Goal: Submit feedback/report problem

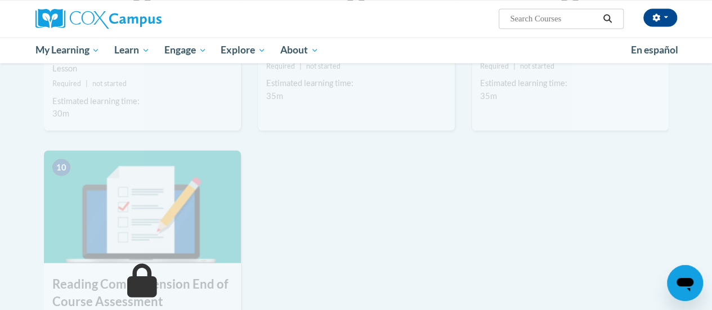
scroll to position [973, 0]
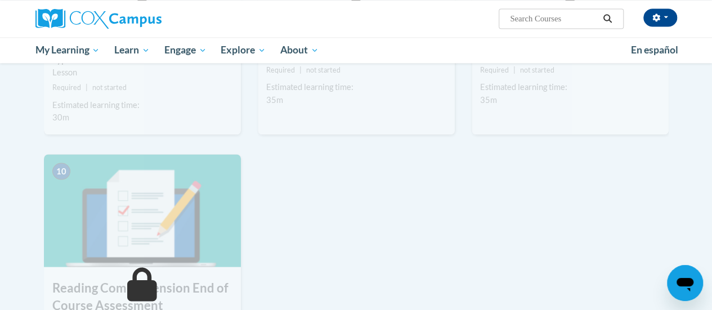
click at [562, 122] on div "9 Roadmap to Reading Comprehension Instruction Type Lesson Required | not start…" at bounding box center [570, 5] width 197 height 257
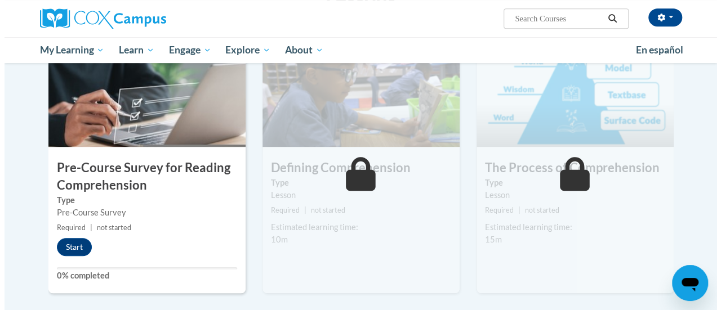
scroll to position [261, 0]
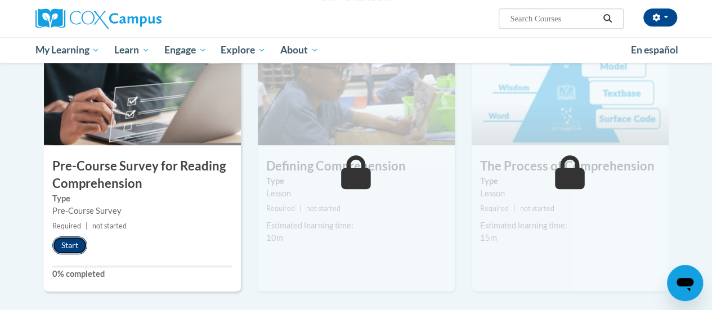
click at [77, 244] on button "Start" at bounding box center [69, 245] width 35 height 18
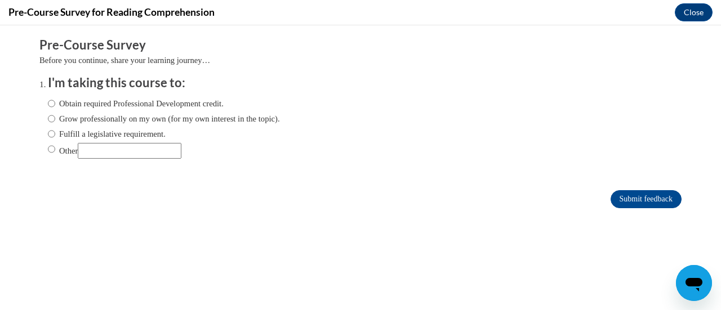
scroll to position [0, 0]
click at [48, 132] on input "Fulfill a legislative requirement." at bounding box center [51, 134] width 7 height 12
radio input "true"
click at [630, 197] on input "Submit feedback" at bounding box center [645, 199] width 71 height 18
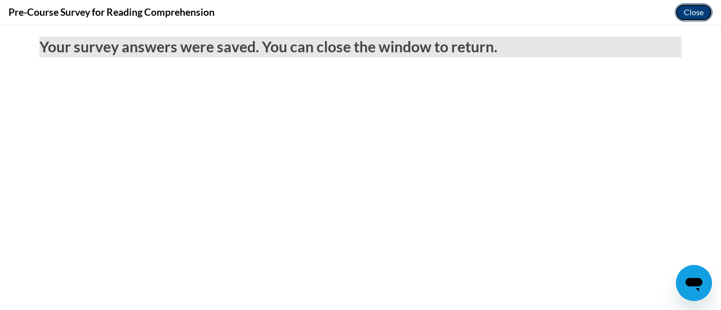
click at [691, 16] on button "Close" at bounding box center [694, 12] width 38 height 18
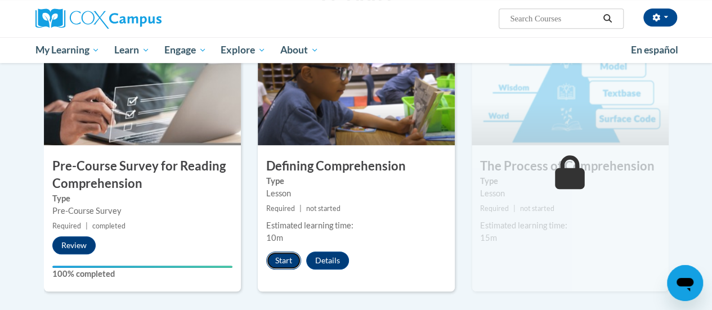
click at [280, 264] on button "Start" at bounding box center [283, 261] width 35 height 18
